Goal: Transaction & Acquisition: Book appointment/travel/reservation

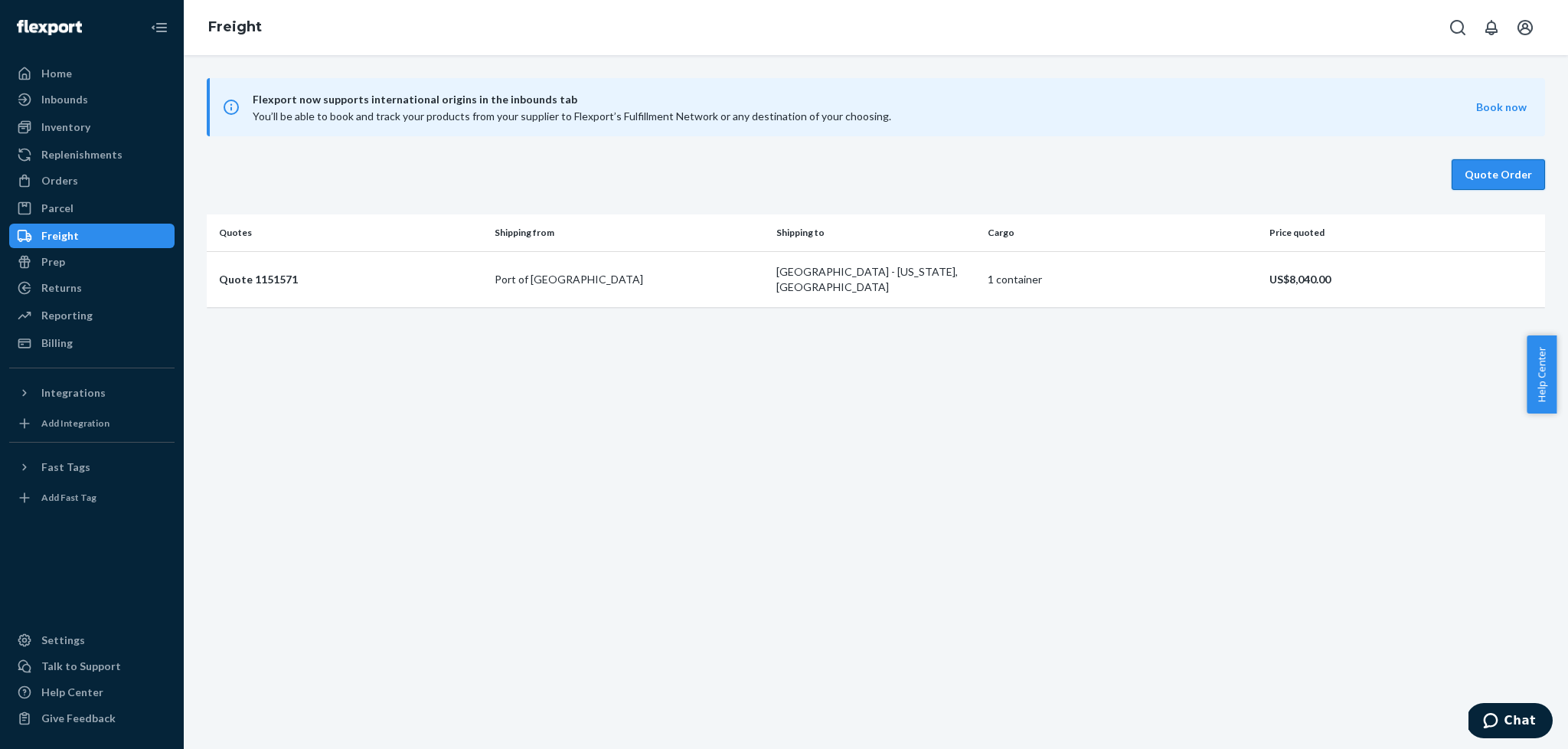
click at [1466, 181] on button "Quote Order" at bounding box center [1499, 174] width 94 height 30
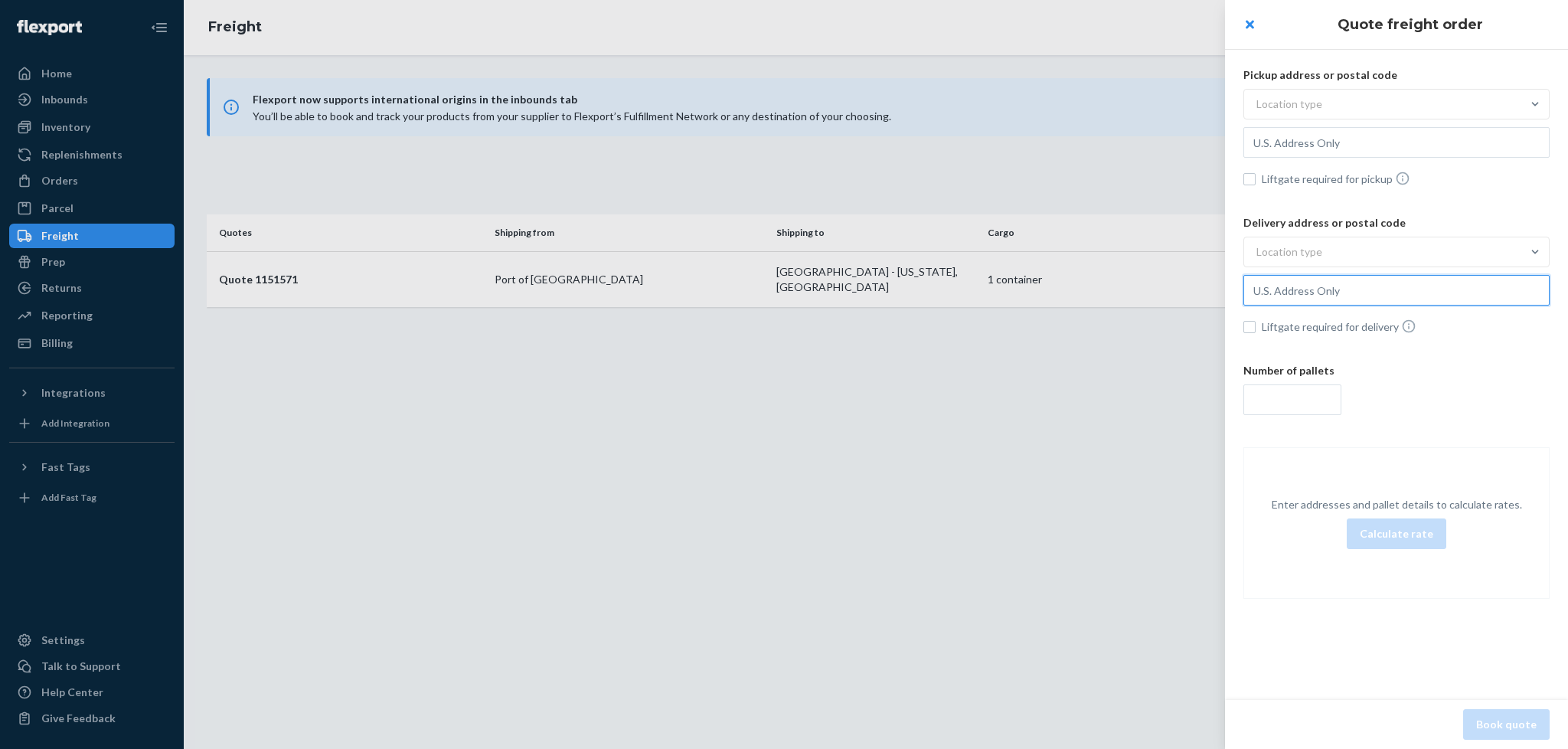
click at [1414, 293] on input "text" at bounding box center [1396, 290] width 306 height 30
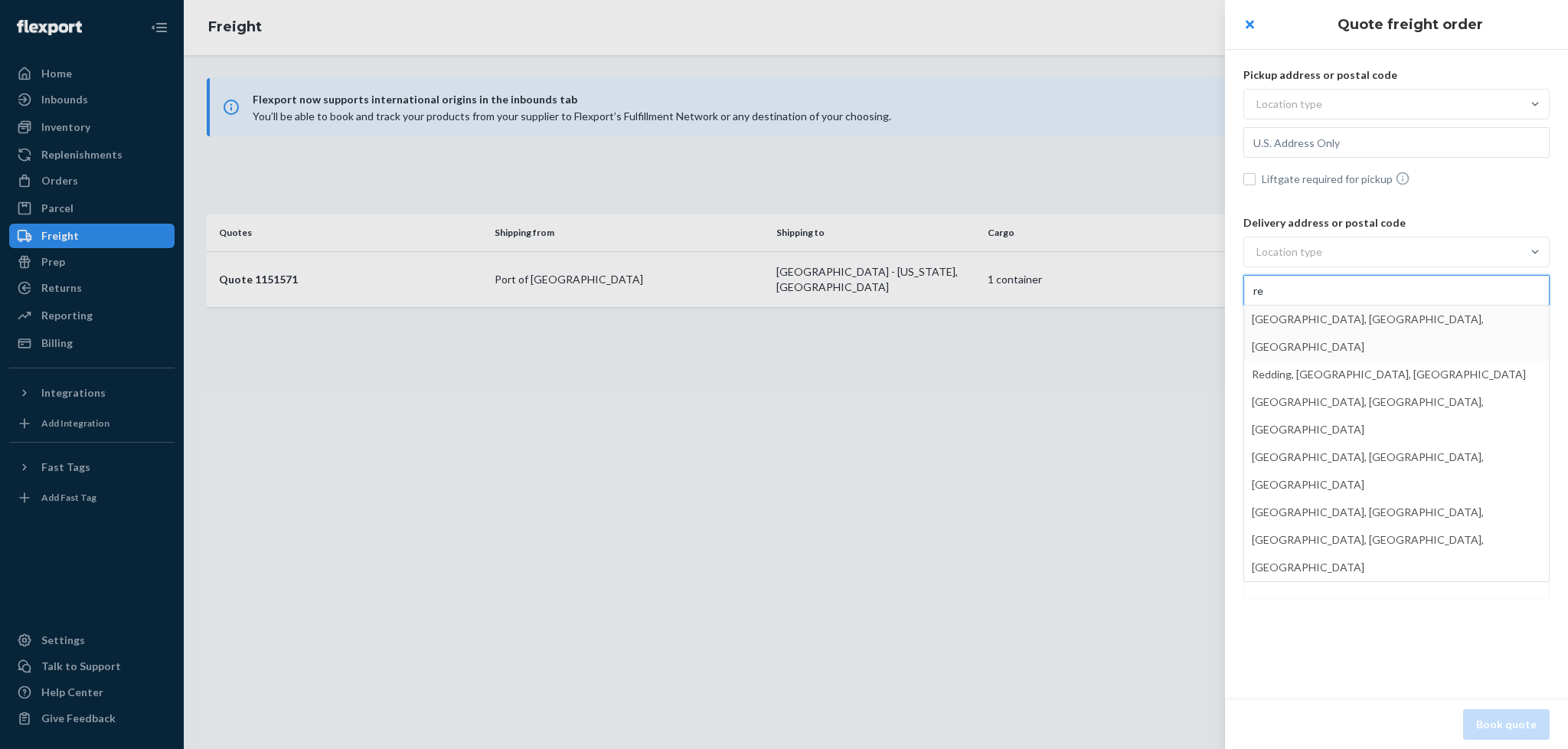
type input "r"
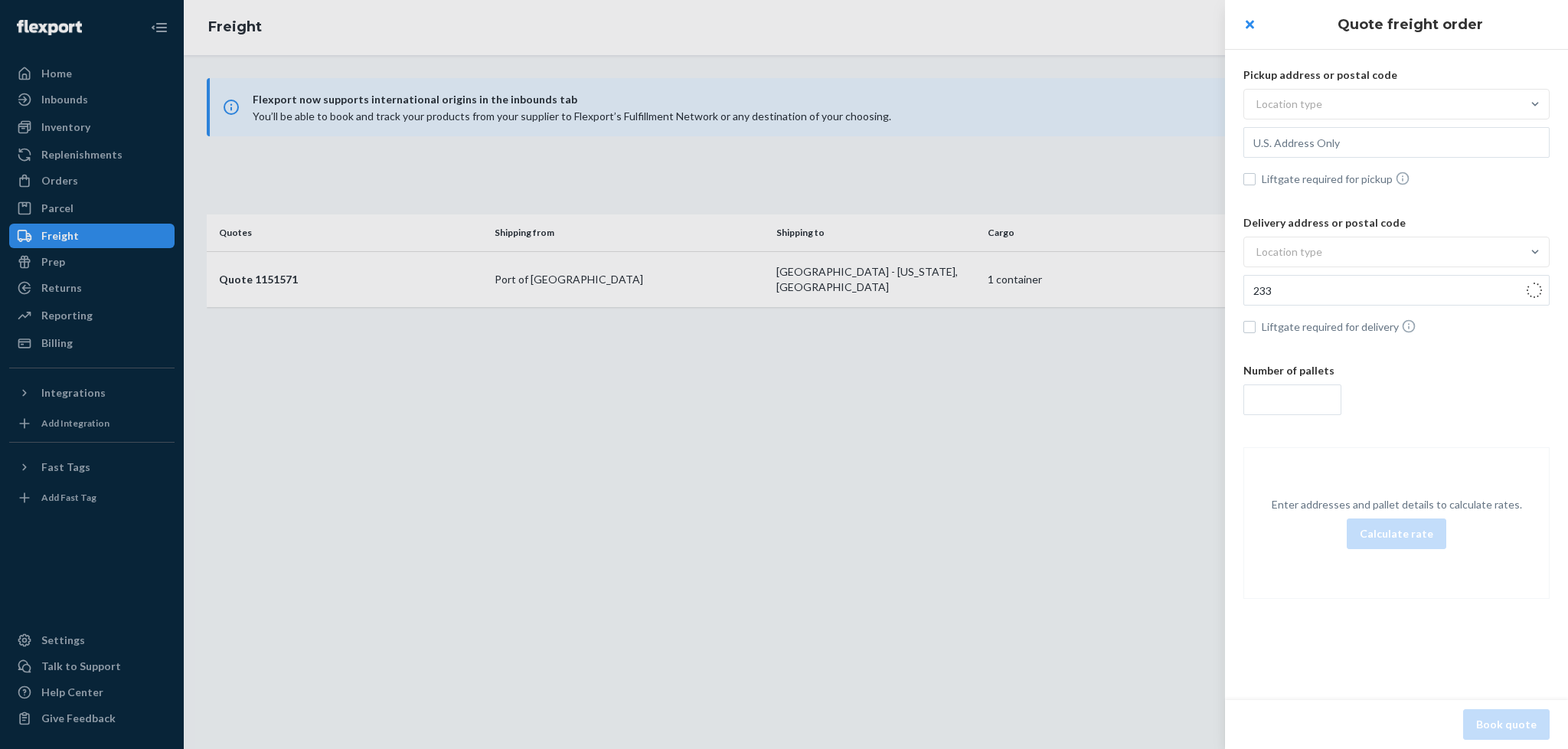
drag, startPoint x: 1474, startPoint y: 442, endPoint x: 1458, endPoint y: 455, distance: 20.6
drag, startPoint x: 1248, startPoint y: 287, endPoint x: 1438, endPoint y: 303, distance: 190.7
click at [1438, 303] on input "[STREET_ADDRESS]" at bounding box center [1396, 290] width 306 height 30
click at [1331, 294] on input "[STREET_ADDRESS]" at bounding box center [1396, 290] width 306 height 30
drag, startPoint x: 1274, startPoint y: 292, endPoint x: 1489, endPoint y: 302, distance: 215.2
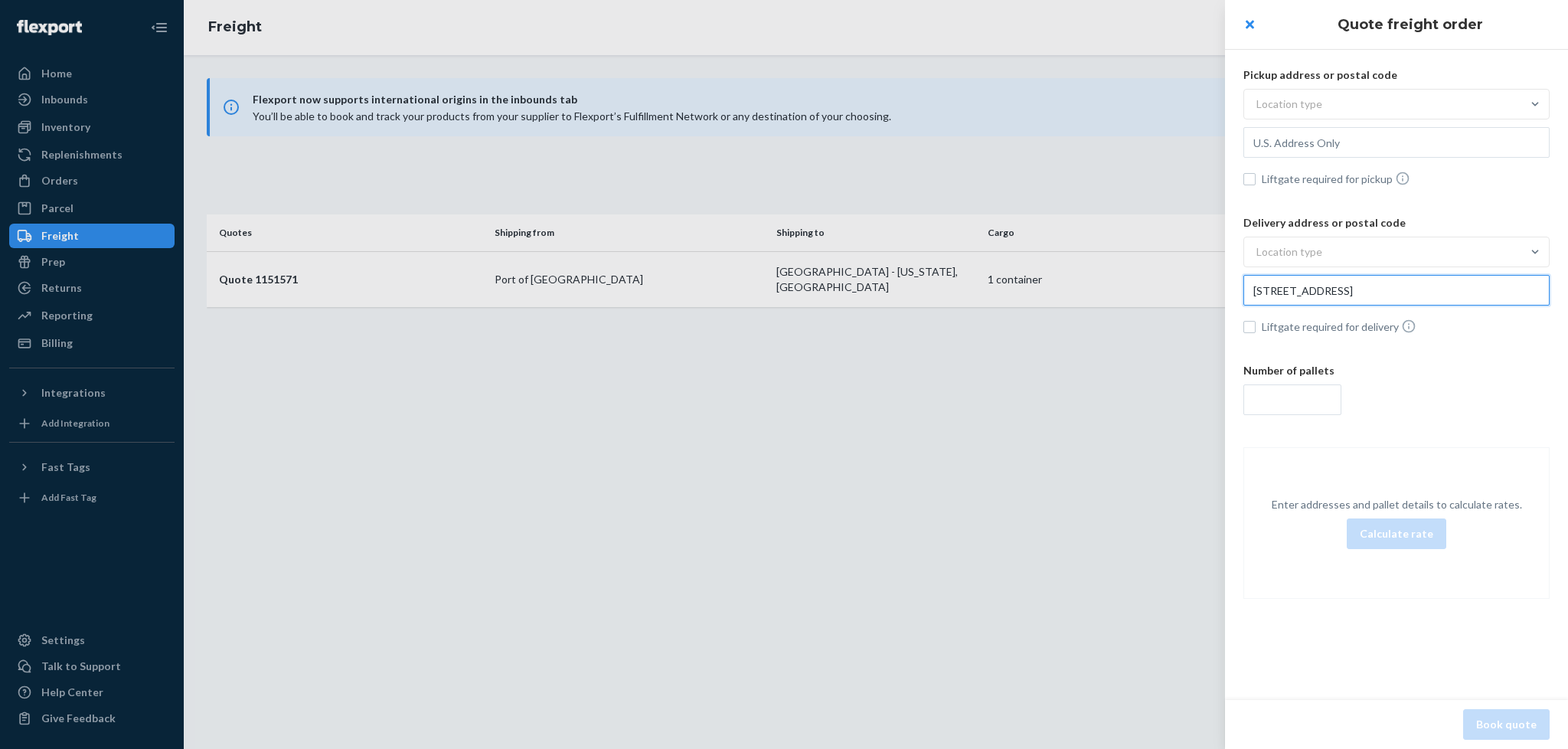
click at [1489, 302] on input "[STREET_ADDRESS]" at bounding box center [1396, 290] width 306 height 30
click at [1356, 287] on input "233" at bounding box center [1396, 290] width 306 height 30
type input "[STREET_ADDRESS][PERSON_NAME]"
drag, startPoint x: 1253, startPoint y: 290, endPoint x: 1452, endPoint y: 294, distance: 199.0
click at [1452, 294] on input "[STREET_ADDRESS][PERSON_NAME]" at bounding box center [1396, 290] width 306 height 30
